Goal: Find specific page/section: Find specific page/section

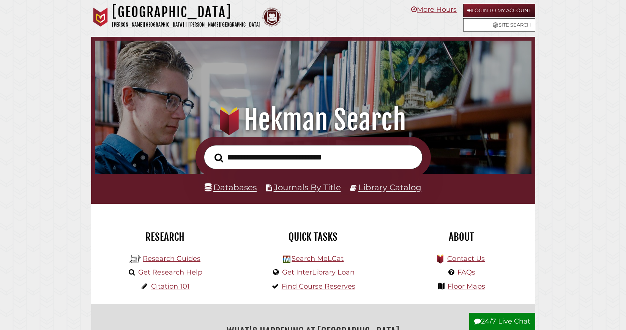
scroll to position [144, 433]
click at [244, 192] on link "Databases" at bounding box center [231, 187] width 52 height 10
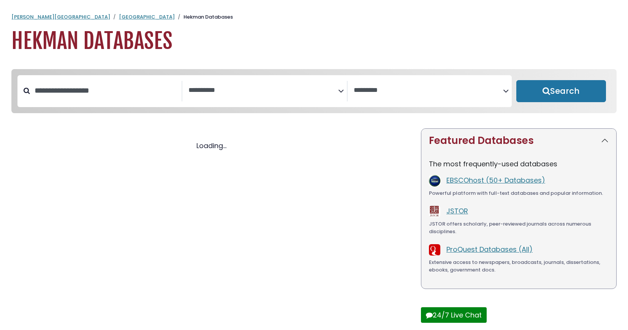
select select "Database Subject Filter"
select select "Database Vendors Filter"
select select "Database Subject Filter"
select select "Database Vendors Filter"
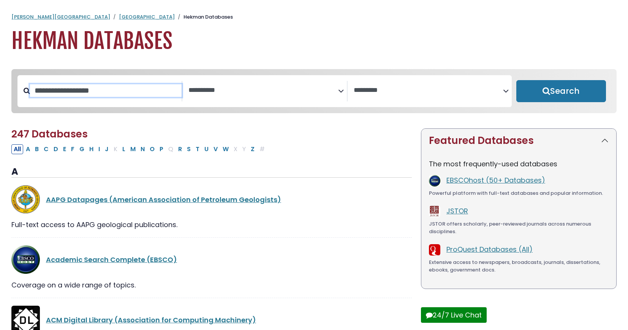
click at [123, 97] on input "Search database by title or keyword" at bounding box center [105, 90] width 151 height 13
type input "********"
click at [516, 80] on button "Search" at bounding box center [561, 91] width 90 height 22
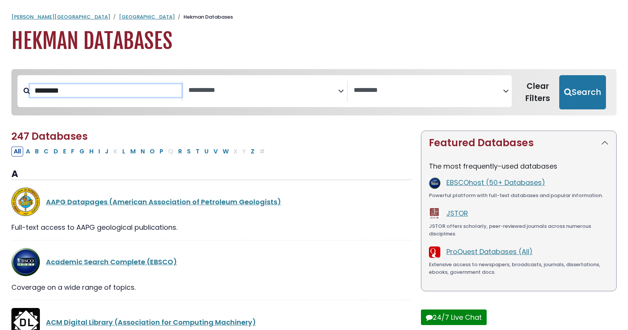
select select "Database Subject Filter"
select select "Database Vendors Filter"
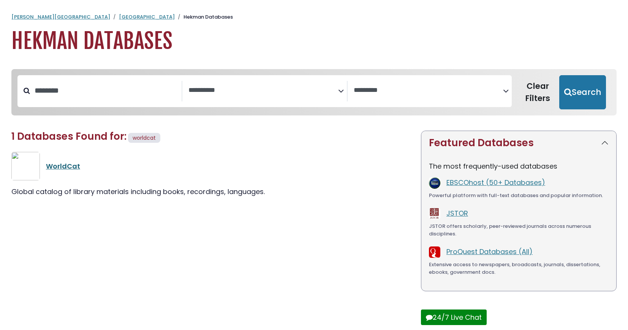
click at [79, 171] on link "WorldCat" at bounding box center [63, 165] width 34 height 9
